Goal: Transaction & Acquisition: Download file/media

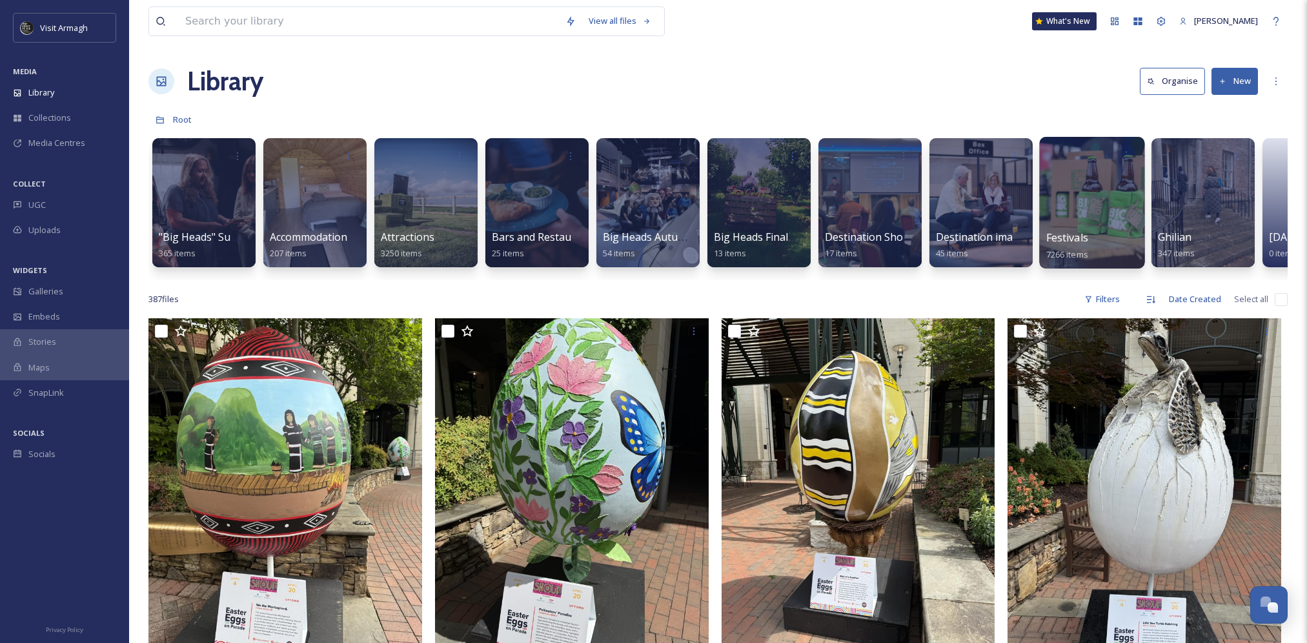
click at [1084, 211] on div at bounding box center [1091, 203] width 105 height 132
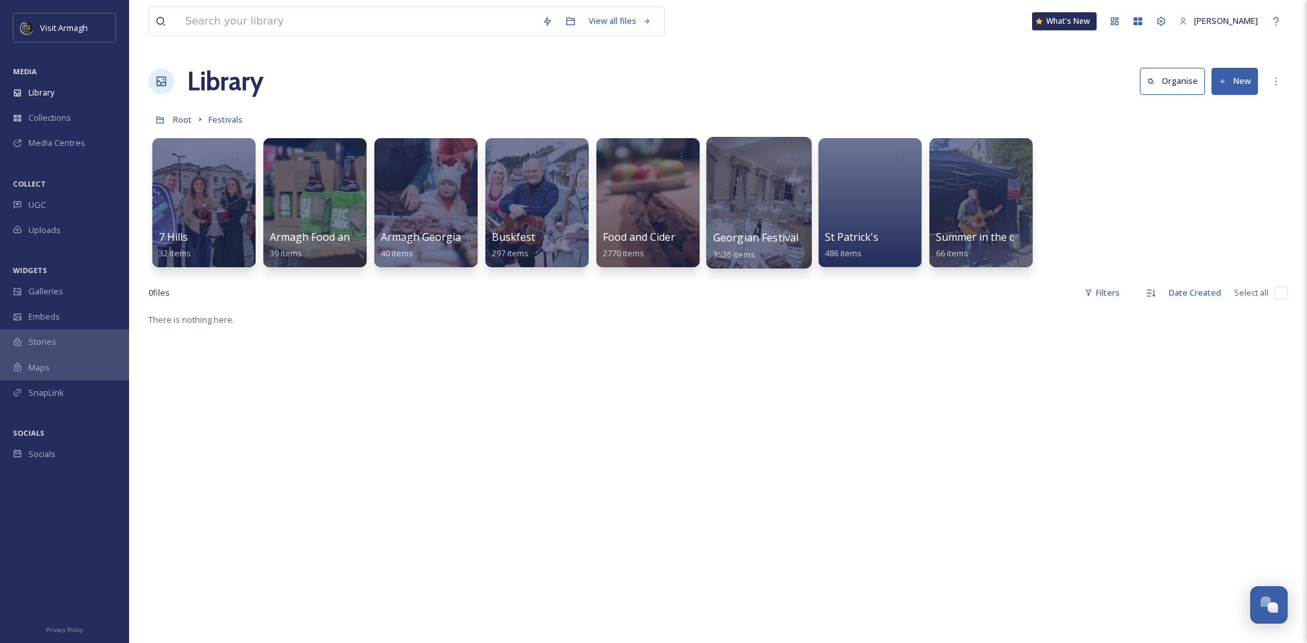
click at [744, 199] on div at bounding box center [758, 203] width 105 height 132
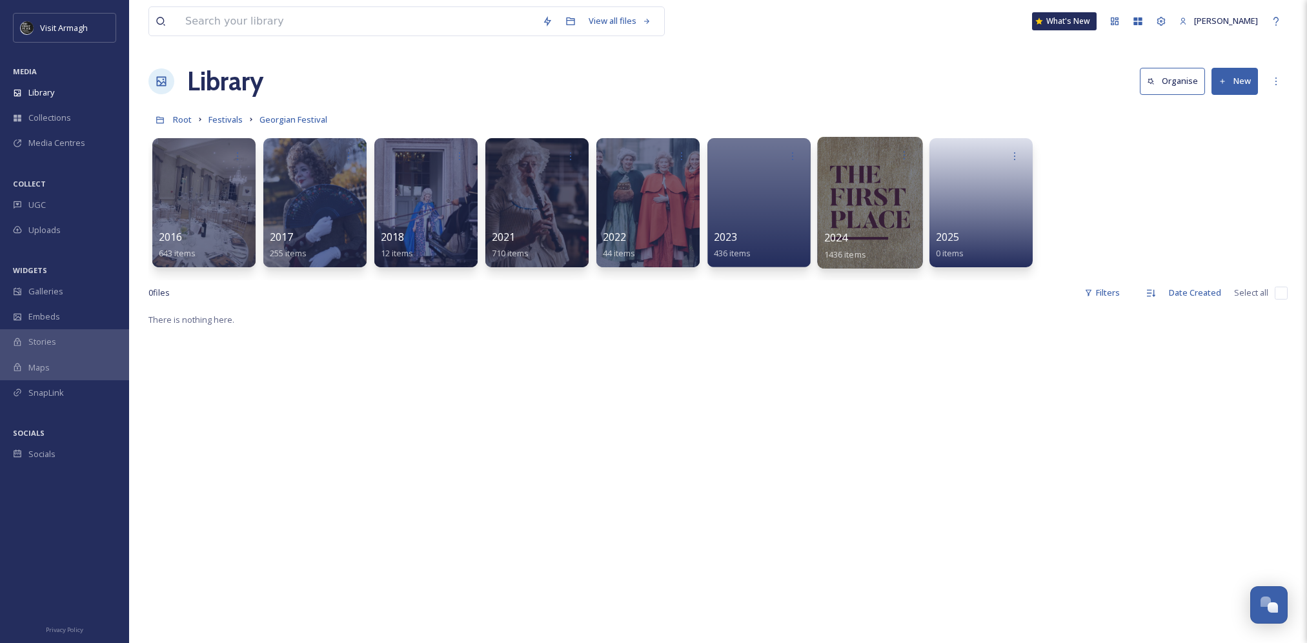
click at [880, 205] on div at bounding box center [869, 203] width 105 height 132
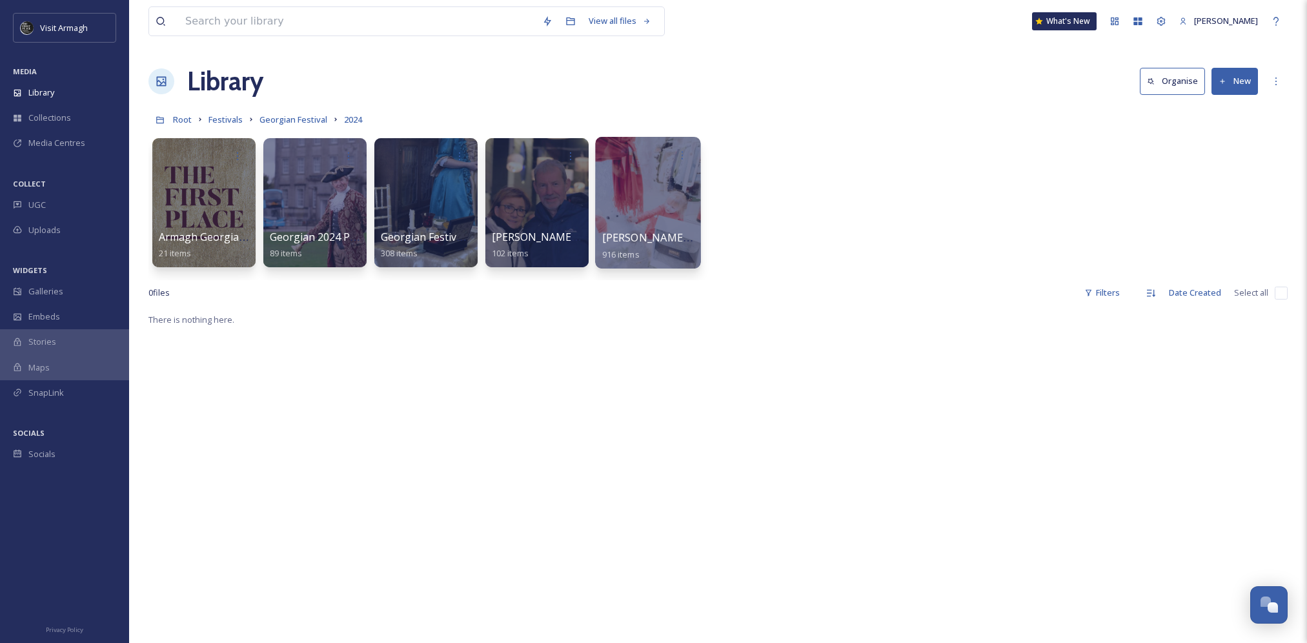
click at [639, 220] on div at bounding box center [647, 203] width 105 height 132
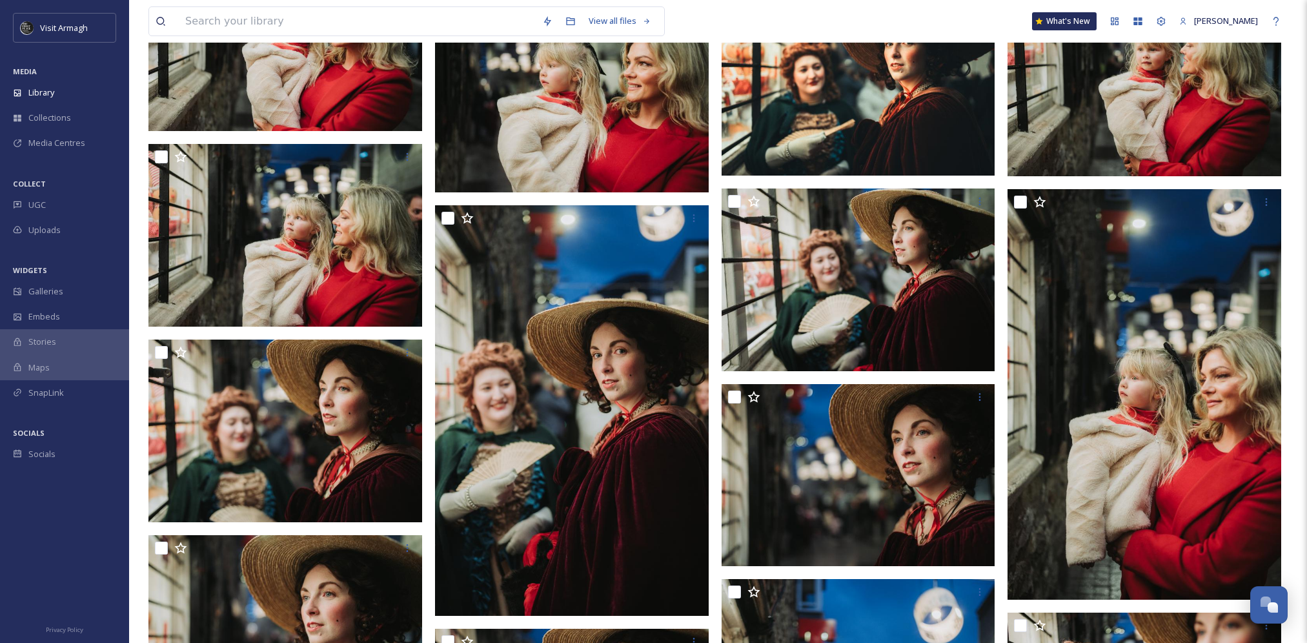
scroll to position [6713, 0]
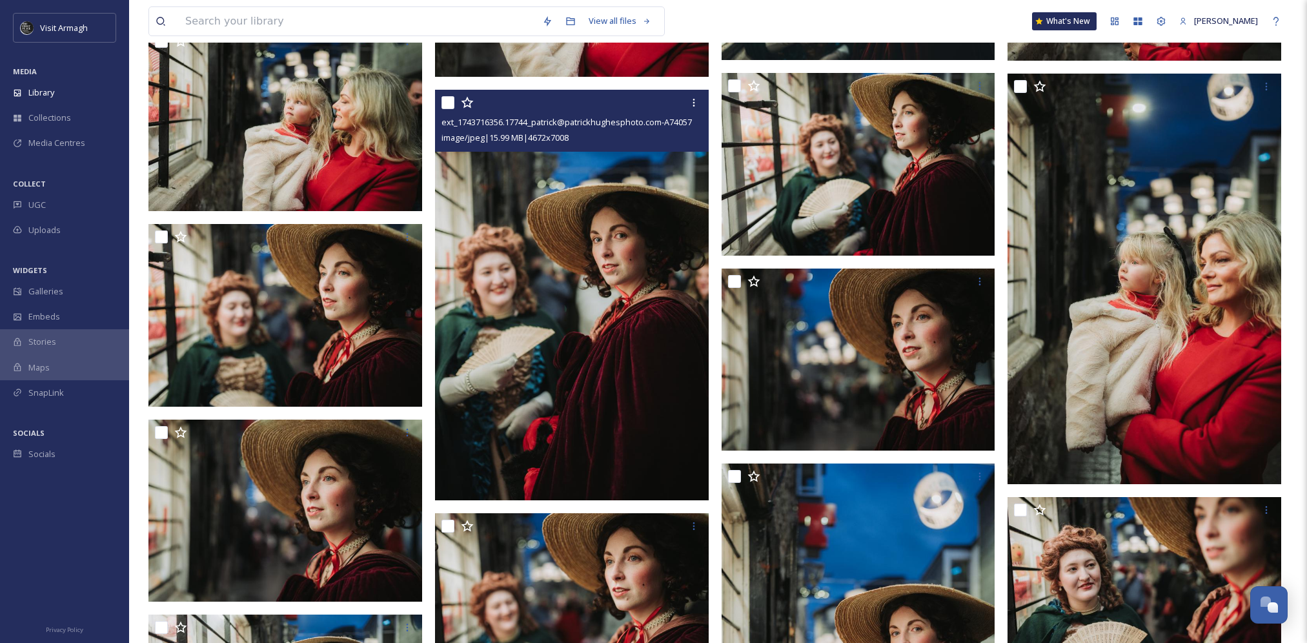
click at [622, 338] on img at bounding box center [572, 295] width 274 height 411
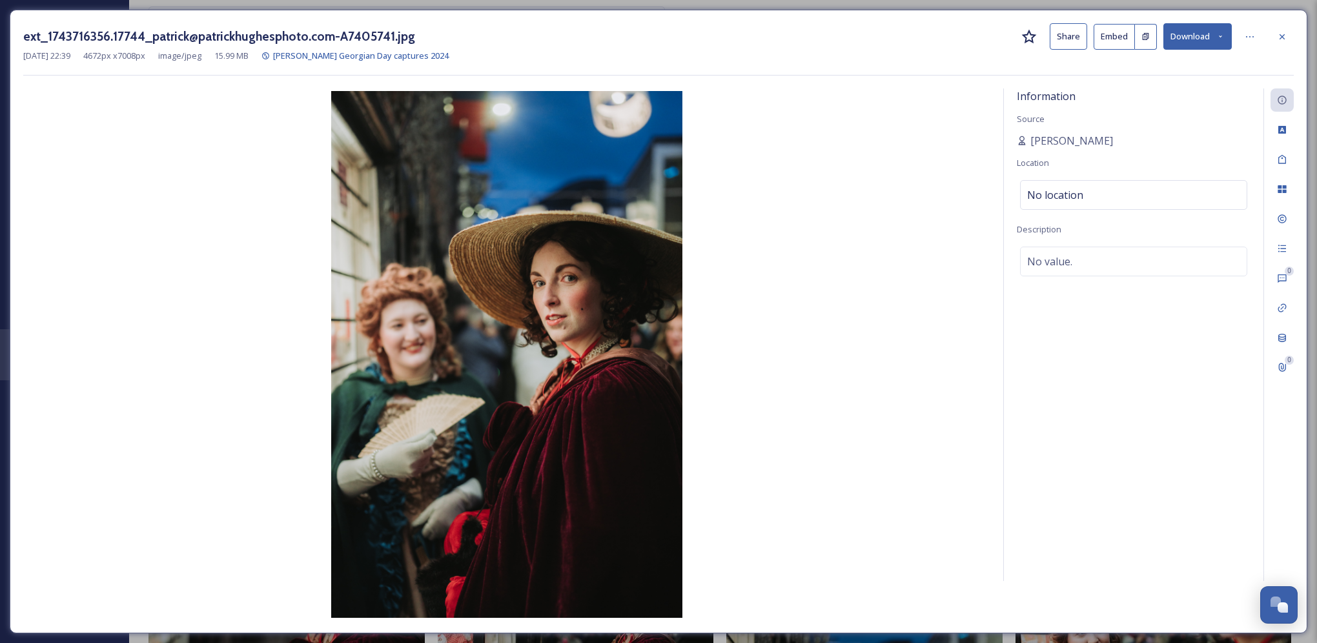
click at [1215, 42] on button "Download" at bounding box center [1197, 36] width 68 height 26
click at [1202, 92] on span "Download Large (1333 x 2000)" at bounding box center [1159, 91] width 114 height 12
click at [1259, 61] on div "[DATE] 22:39 4672 px x 7008 px image/jpeg 15.99 MB [PERSON_NAME] Georgian Day c…" at bounding box center [658, 56] width 1270 height 12
click at [1219, 40] on icon at bounding box center [1220, 36] width 8 height 8
click at [1263, 65] on div "ext_1743716356.17744_patrick@patrickhughesphoto.com-A7405741.jpg Share Embed Do…" at bounding box center [658, 49] width 1270 height 52
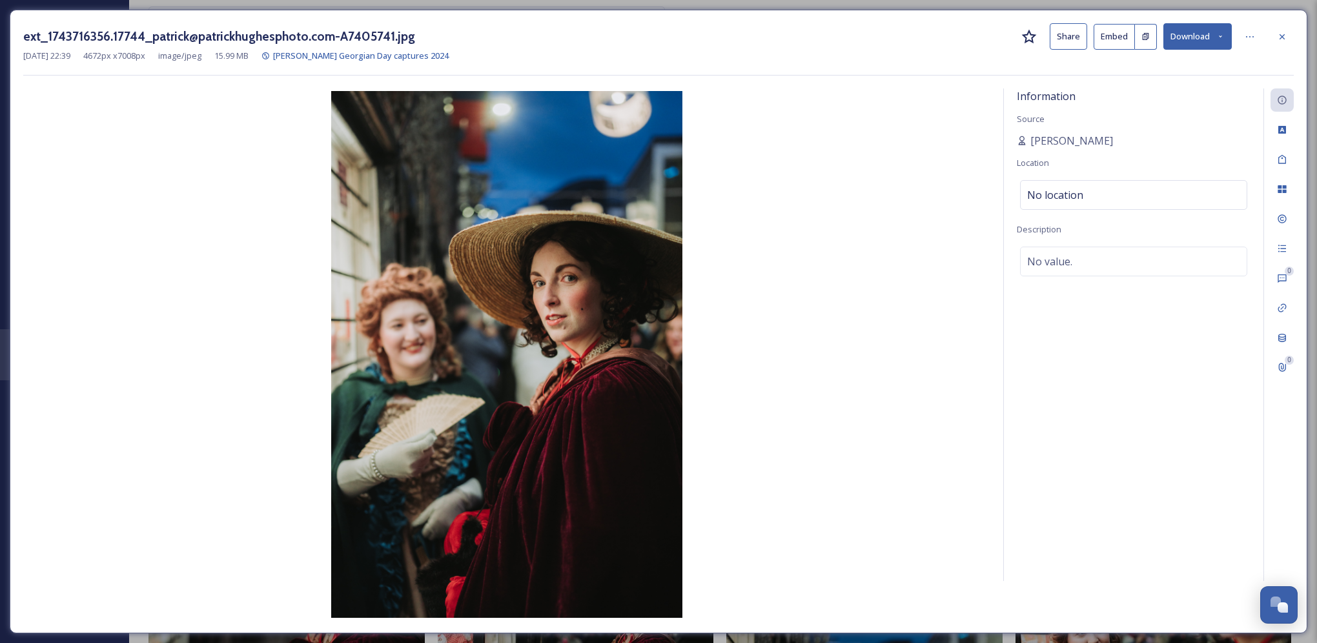
click at [1263, 65] on div "ext_1743716356.17744_patrick@patrickhughesphoto.com-A7405741.jpg Share Embed Do…" at bounding box center [658, 49] width 1270 height 52
click at [1212, 40] on button "Download" at bounding box center [1197, 36] width 68 height 26
click at [1252, 71] on div "ext_1743716356.17744_patrick@patrickhughesphoto.com-A7405741.jpg Share Embed Do…" at bounding box center [658, 49] width 1270 height 52
click at [1280, 38] on icon at bounding box center [1281, 36] width 5 height 5
